Goal: Information Seeking & Learning: Check status

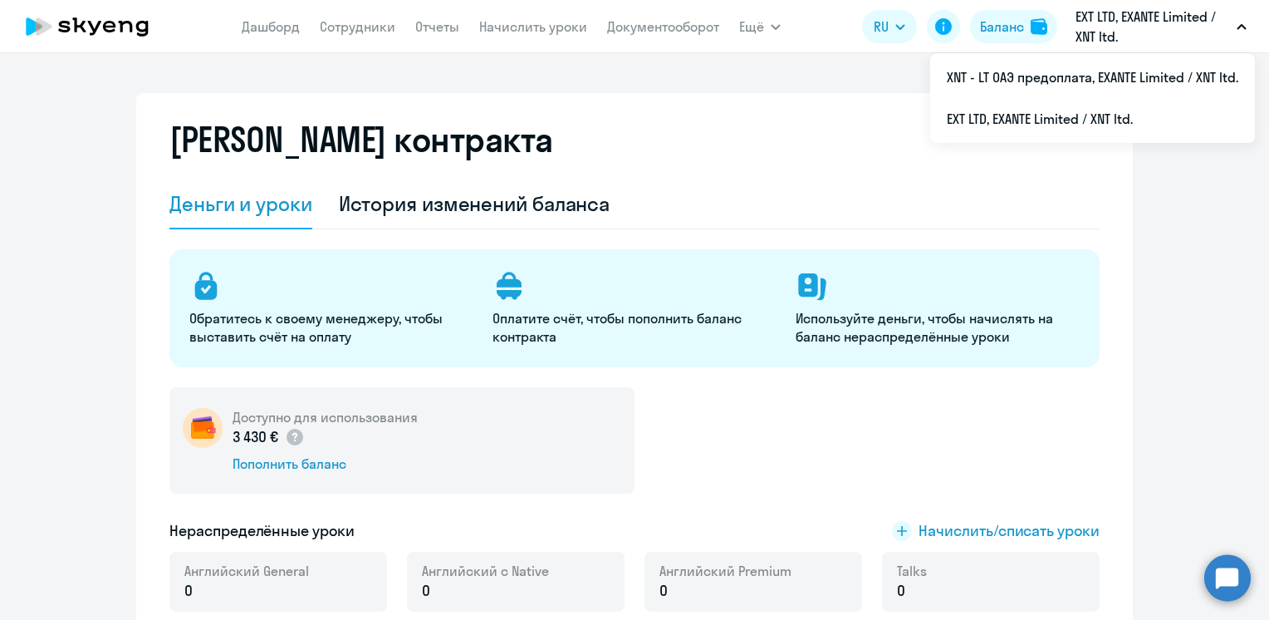
select select "english_adult_not_native_speaker"
click at [470, 201] on div "История изменений баланса" at bounding box center [475, 203] width 272 height 27
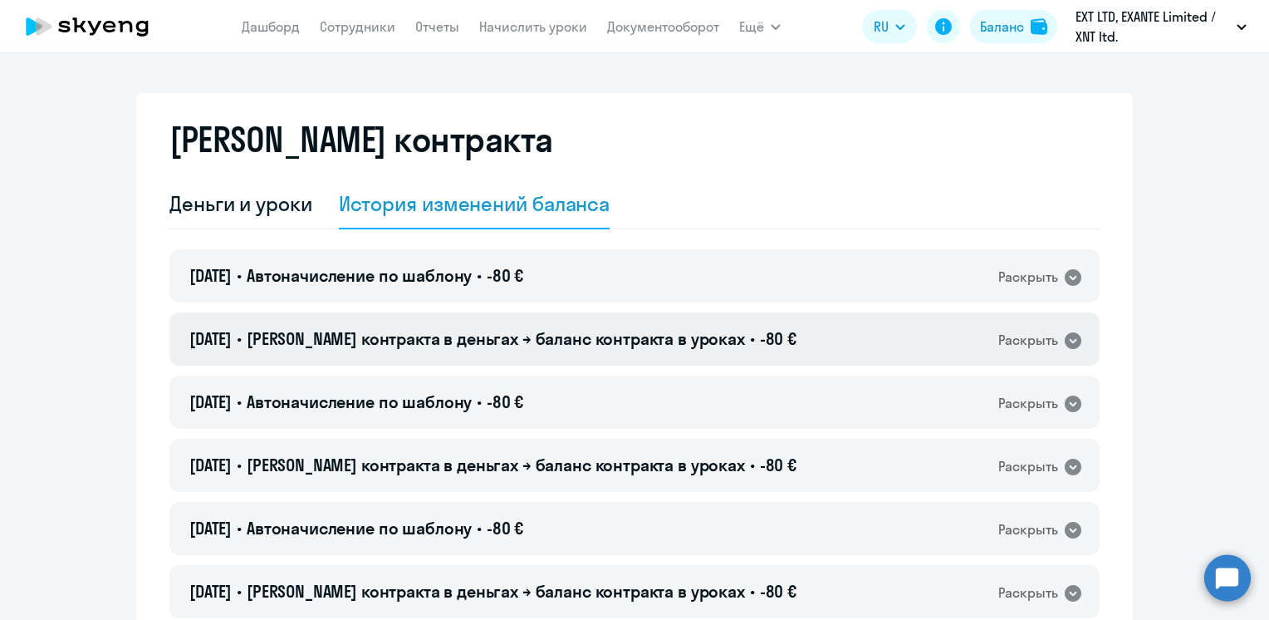
click at [528, 333] on span "[PERSON_NAME] контракта в деньгах → баланс контракта в уроках" at bounding box center [496, 338] width 498 height 21
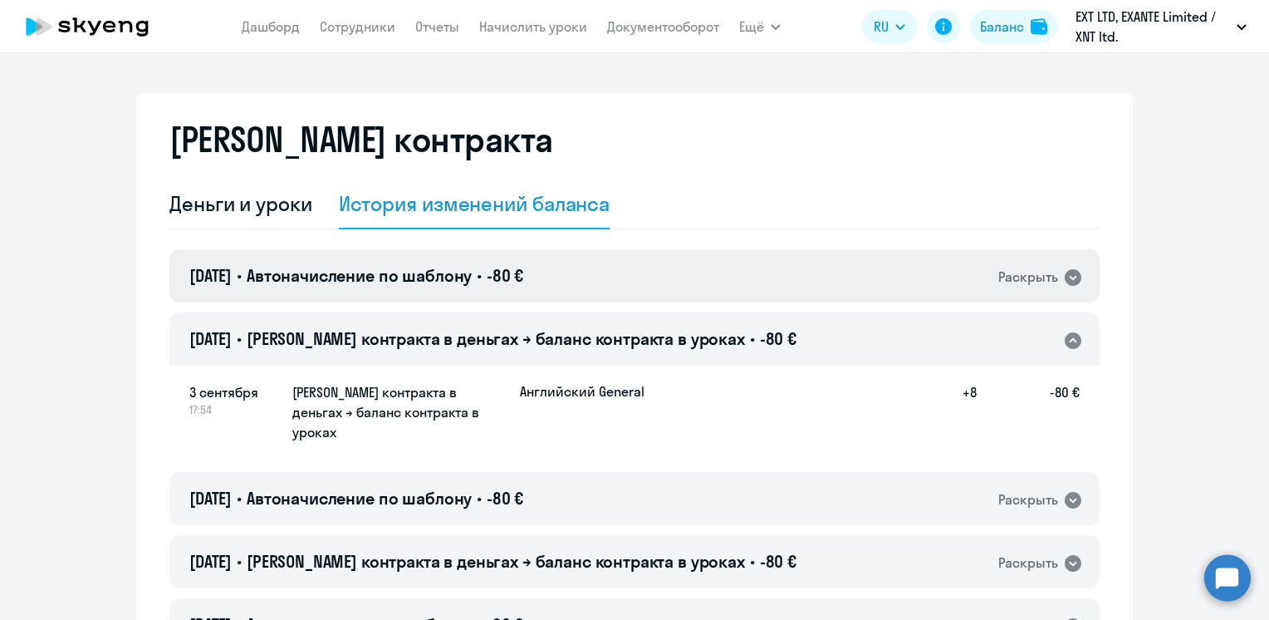
click at [538, 260] on div "[DATE] • Автоначисление по шаблону • -80 € Раскрыть" at bounding box center [634, 275] width 930 height 53
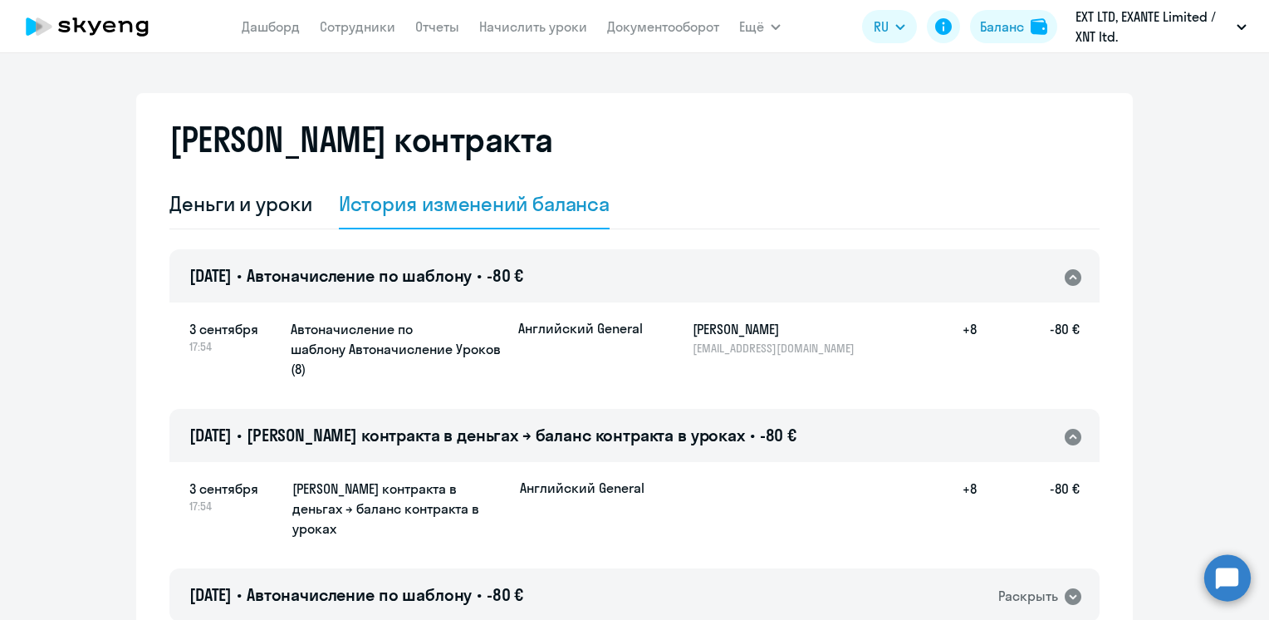
click at [537, 425] on span "[PERSON_NAME] контракта в деньгах → баланс контракта в уроках" at bounding box center [496, 434] width 498 height 21
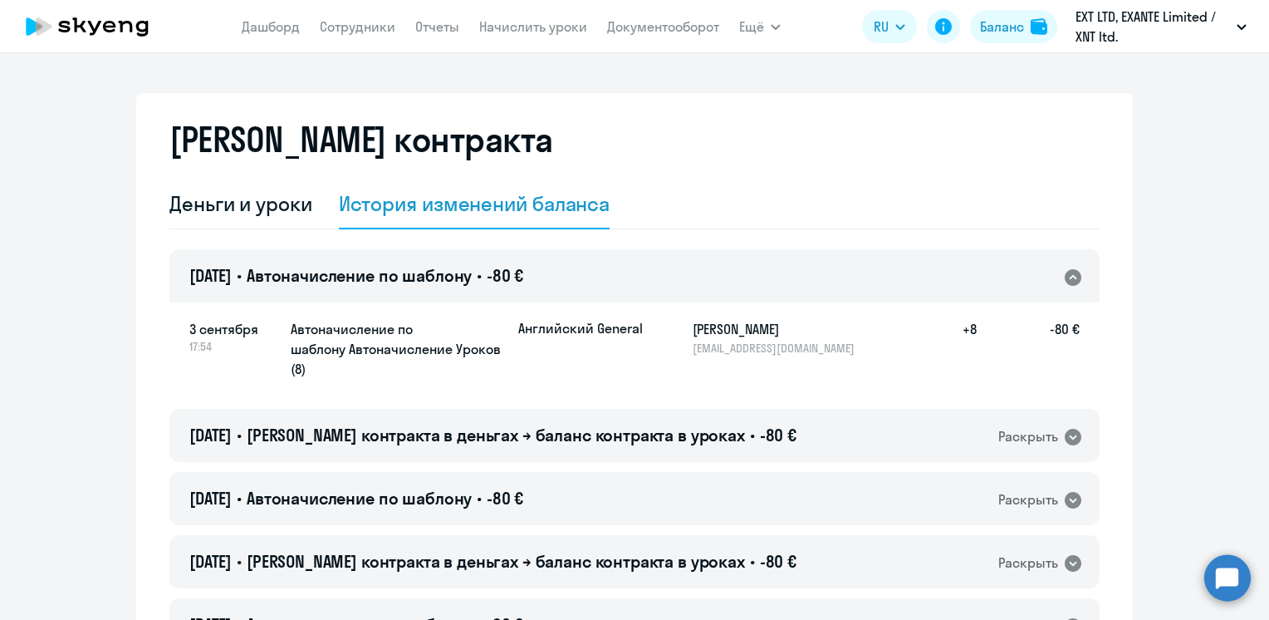
click at [571, 287] on div "[DATE] • Автоначисление по шаблону • -80 € Раскрыть" at bounding box center [634, 275] width 930 height 53
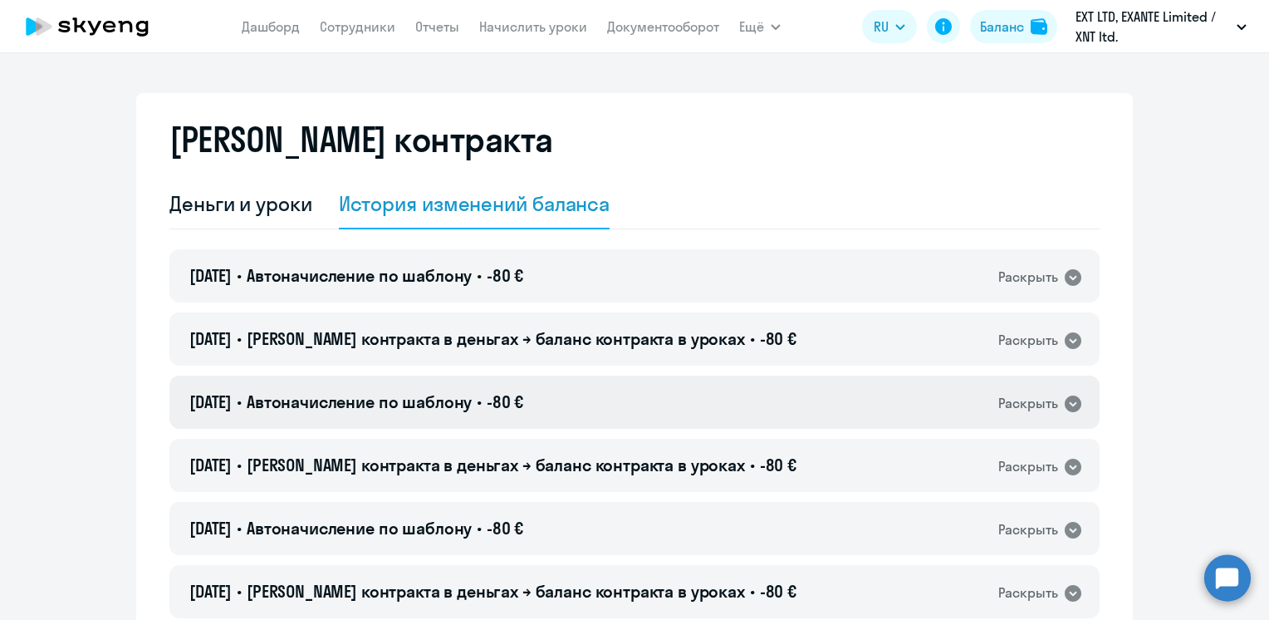
click at [561, 386] on div "[DATE] • Автоначисление по шаблону • -80 € Раскрыть" at bounding box center [634, 401] width 930 height 53
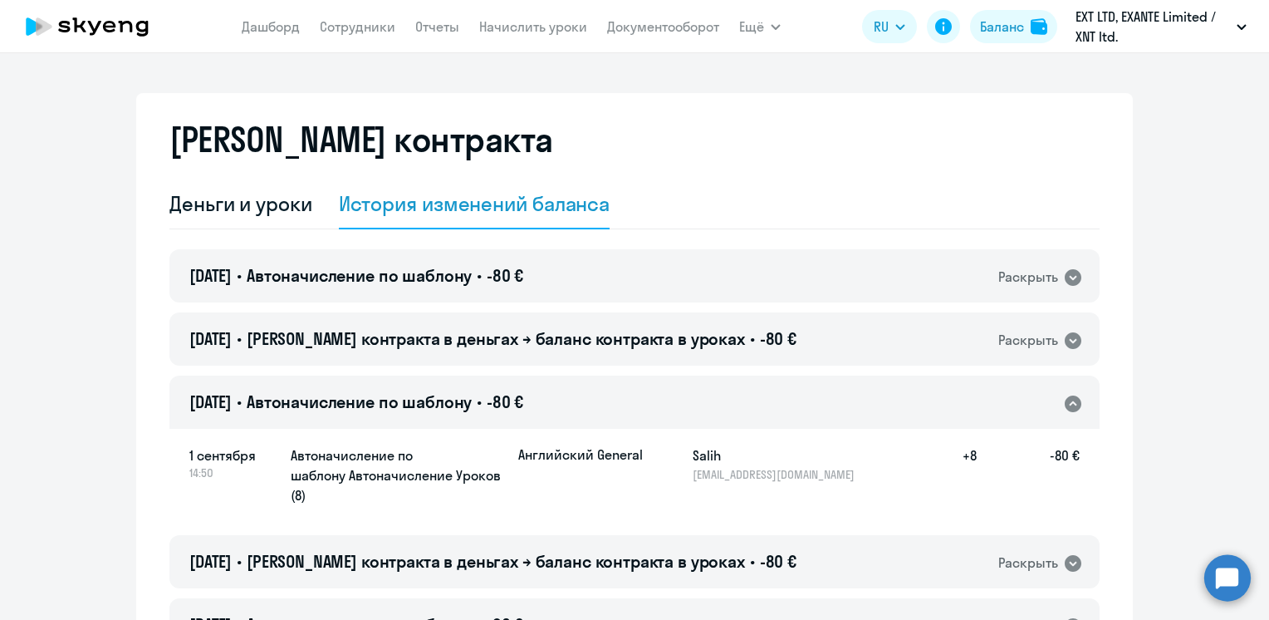
click at [561, 386] on div "[DATE] • Автоначисление по шаблону • -80 € Раскрыть" at bounding box center [634, 401] width 930 height 53
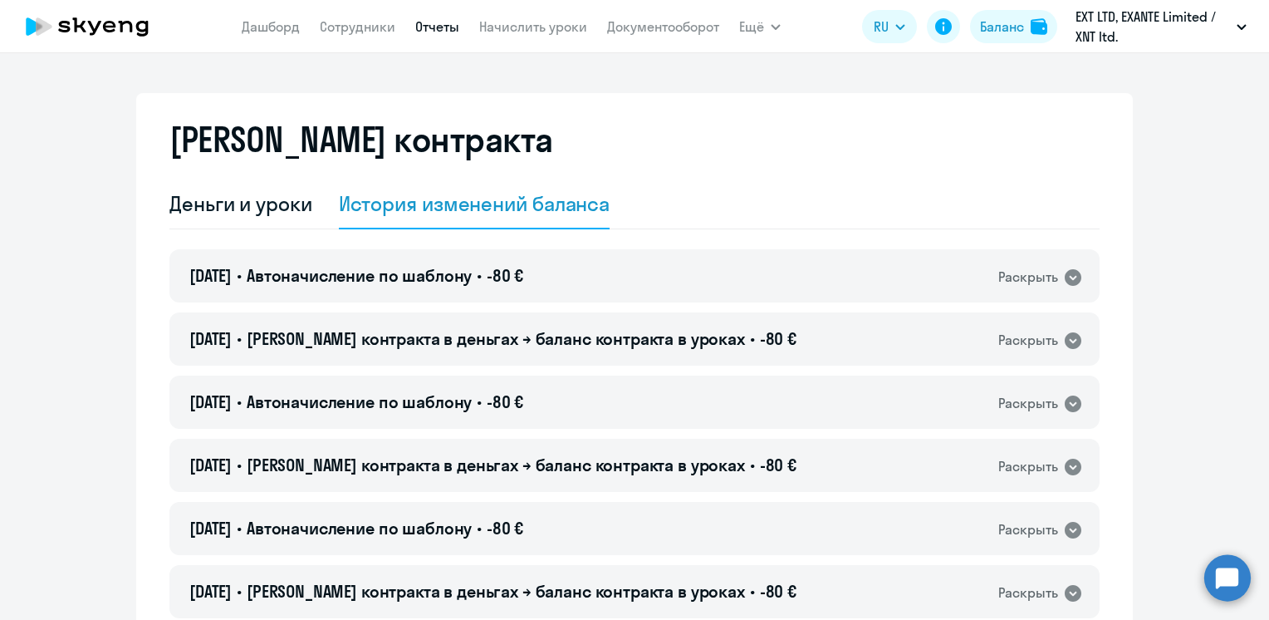
click at [425, 25] on link "Отчеты" at bounding box center [437, 26] width 44 height 17
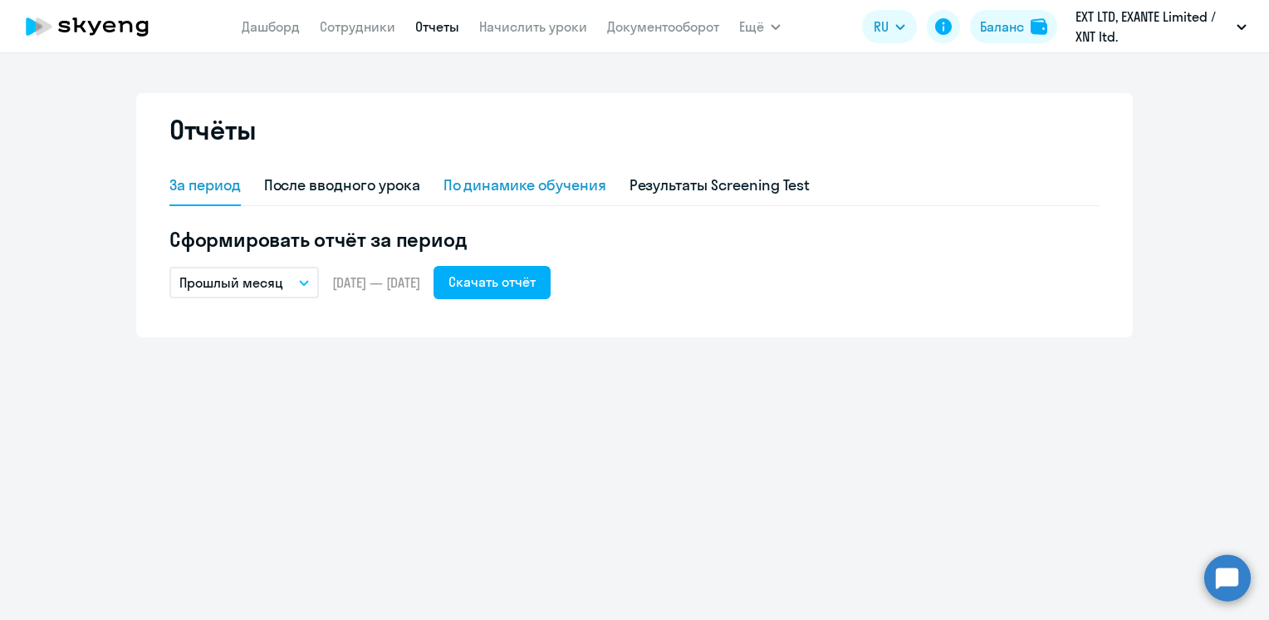
click at [538, 184] on div "По динамике обучения" at bounding box center [525, 185] width 163 height 22
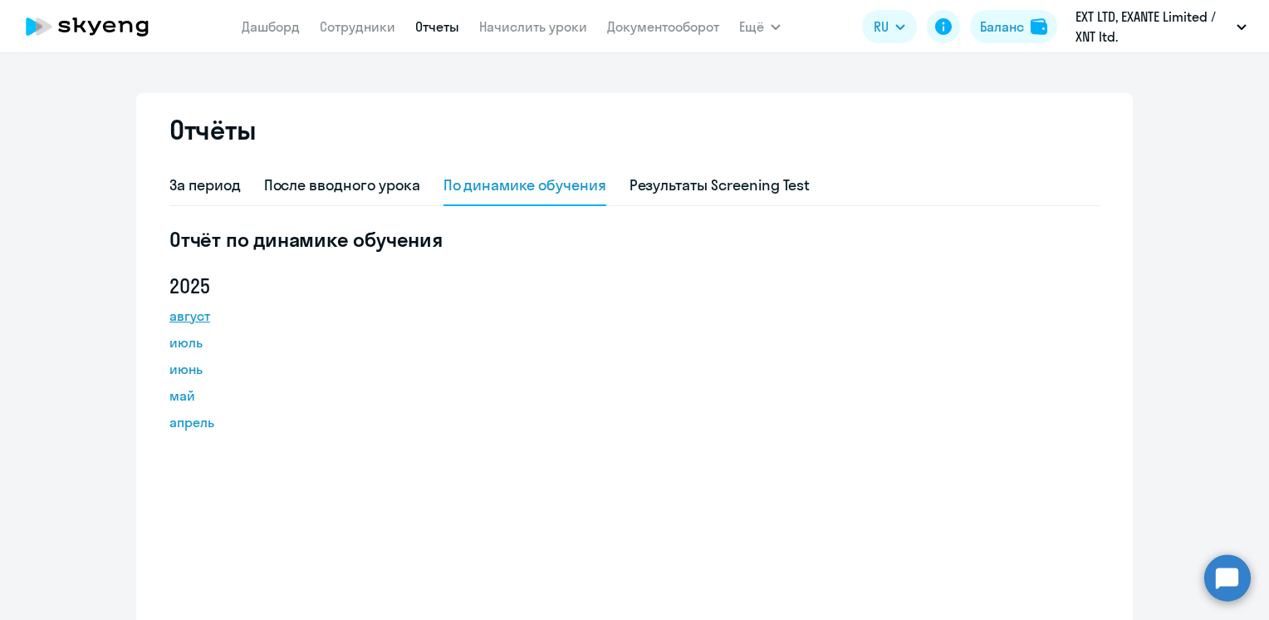
click at [183, 316] on link "август" at bounding box center [244, 316] width 150 height 20
click at [265, 20] on link "Дашборд" at bounding box center [271, 26] width 58 height 17
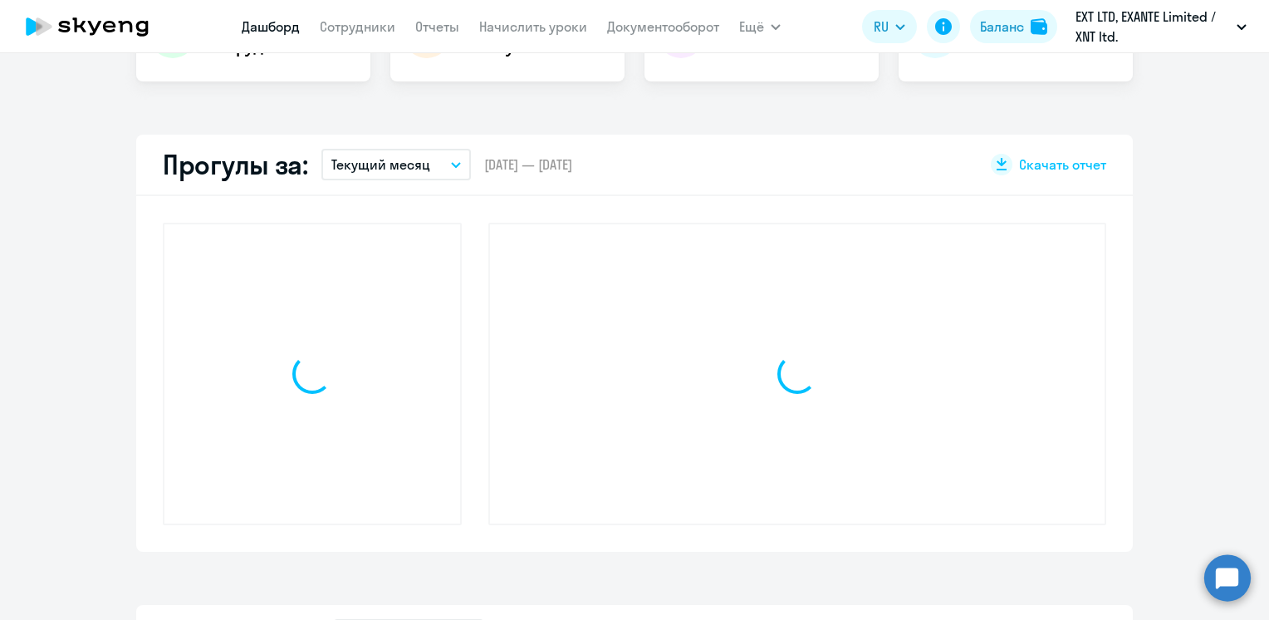
scroll to position [498, 0]
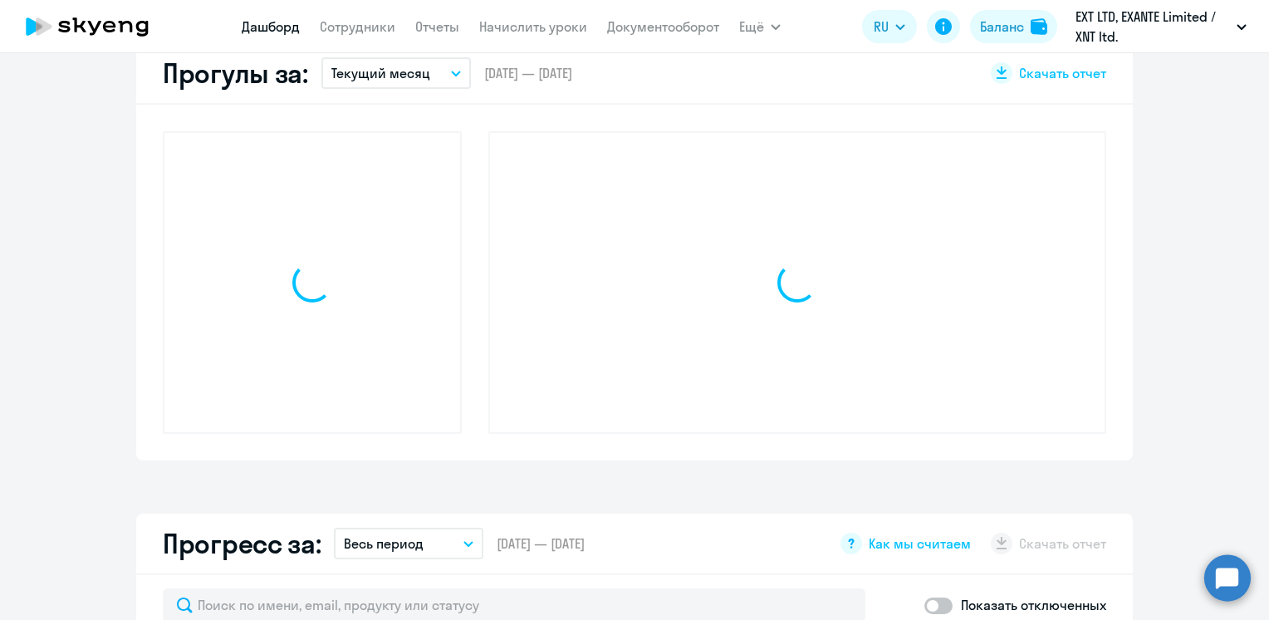
select select "30"
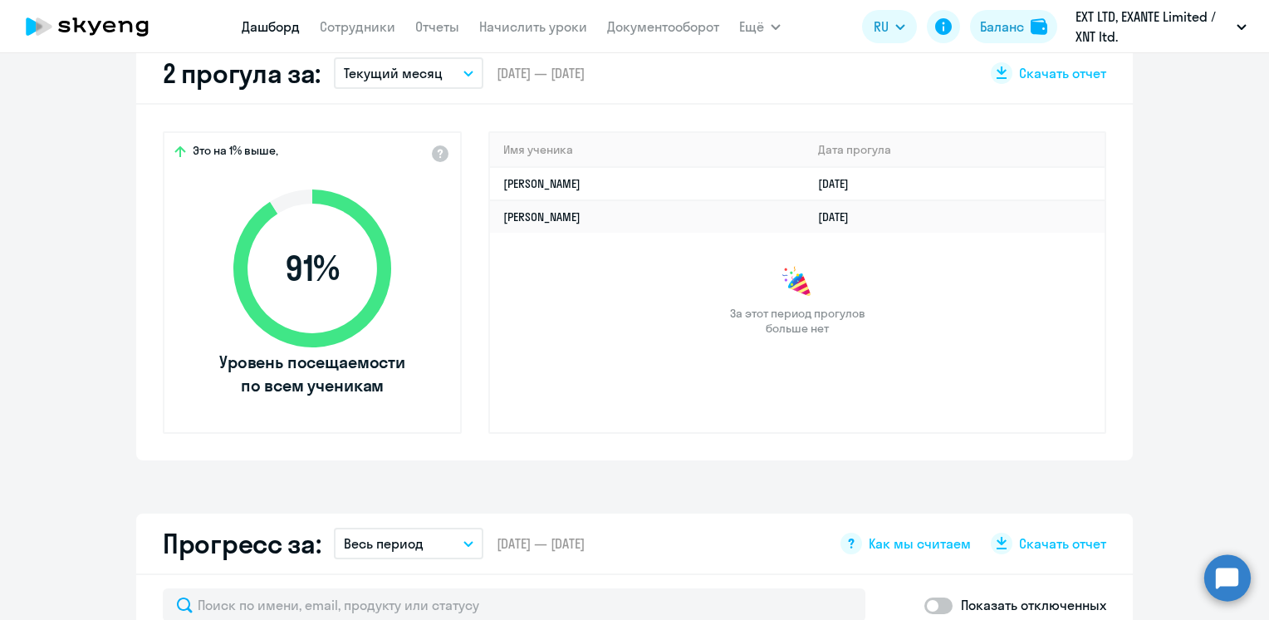
click at [444, 73] on button "Текущий месяц" at bounding box center [409, 73] width 150 height 32
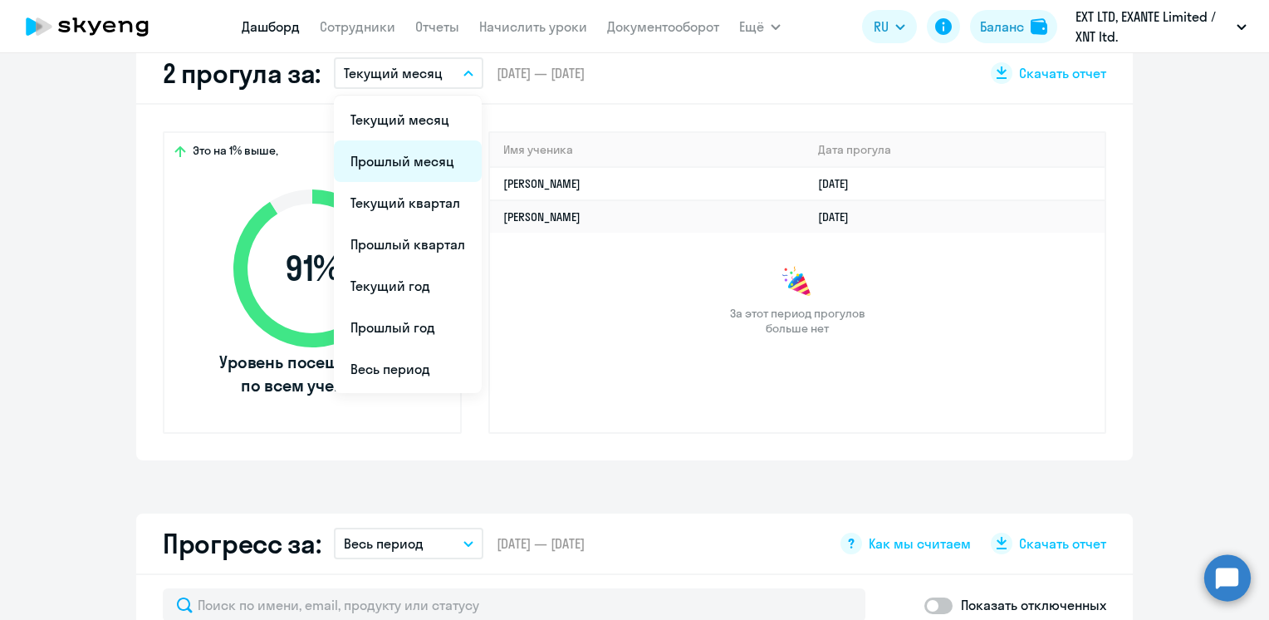
click at [405, 170] on li "Прошлый месяц" at bounding box center [408, 161] width 148 height 42
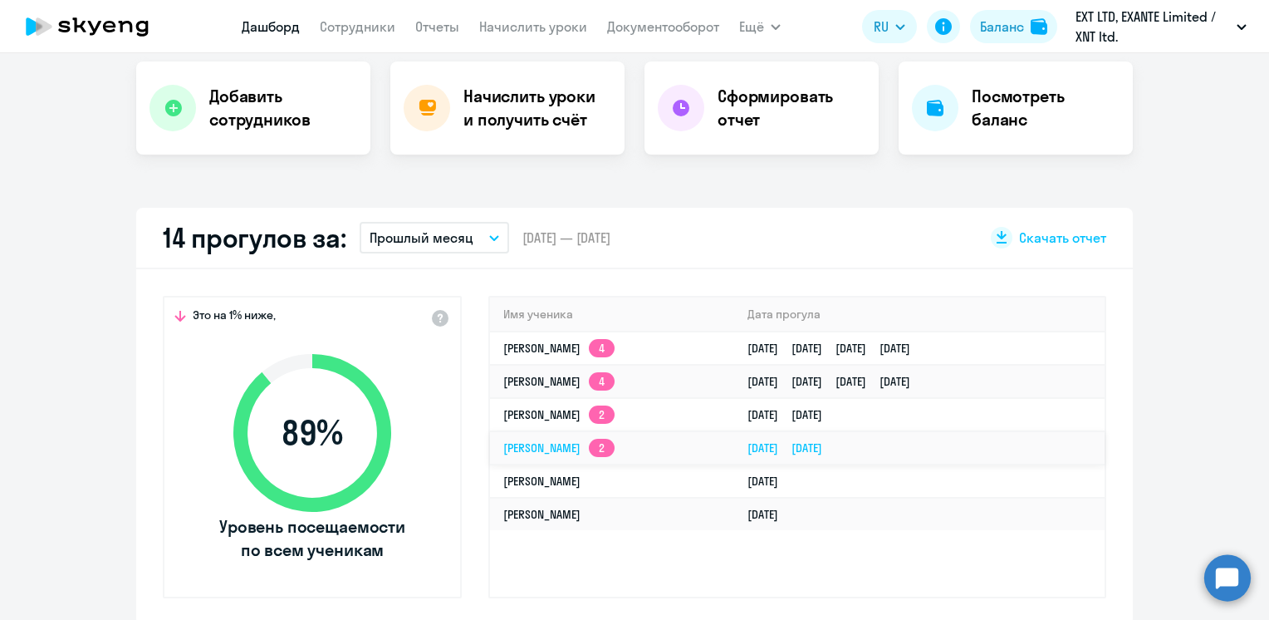
scroll to position [332, 0]
